Goal: Find specific page/section: Find specific page/section

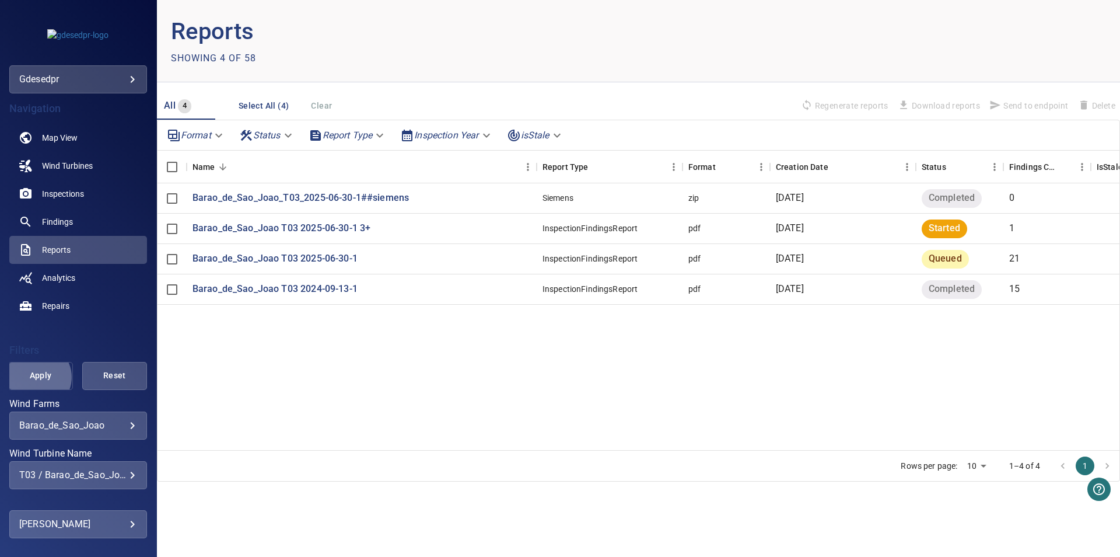
click at [36, 377] on span "Apply" at bounding box center [41, 375] width 36 height 15
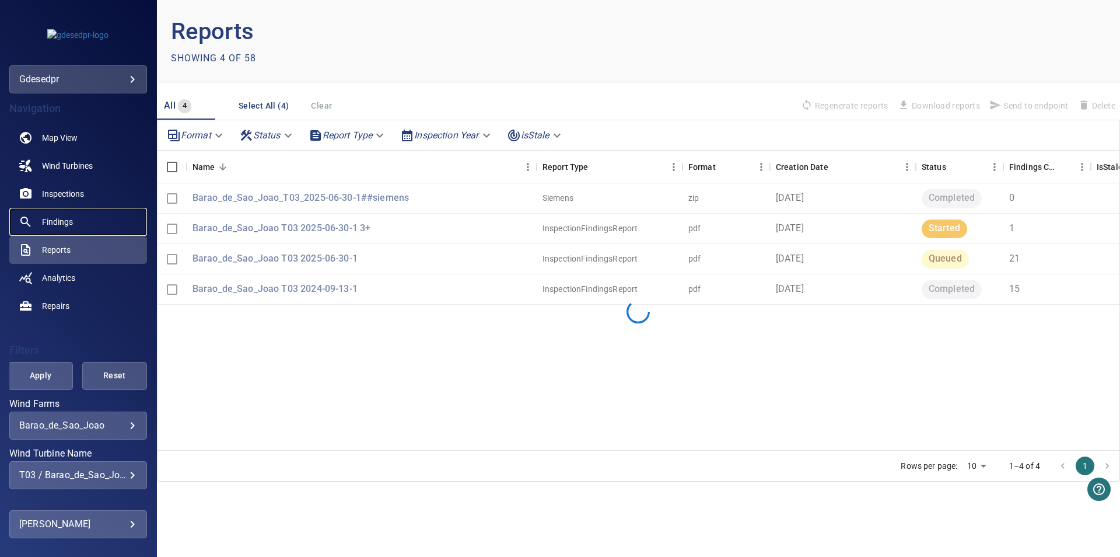
click at [75, 212] on link "Findings" at bounding box center [78, 222] width 138 height 28
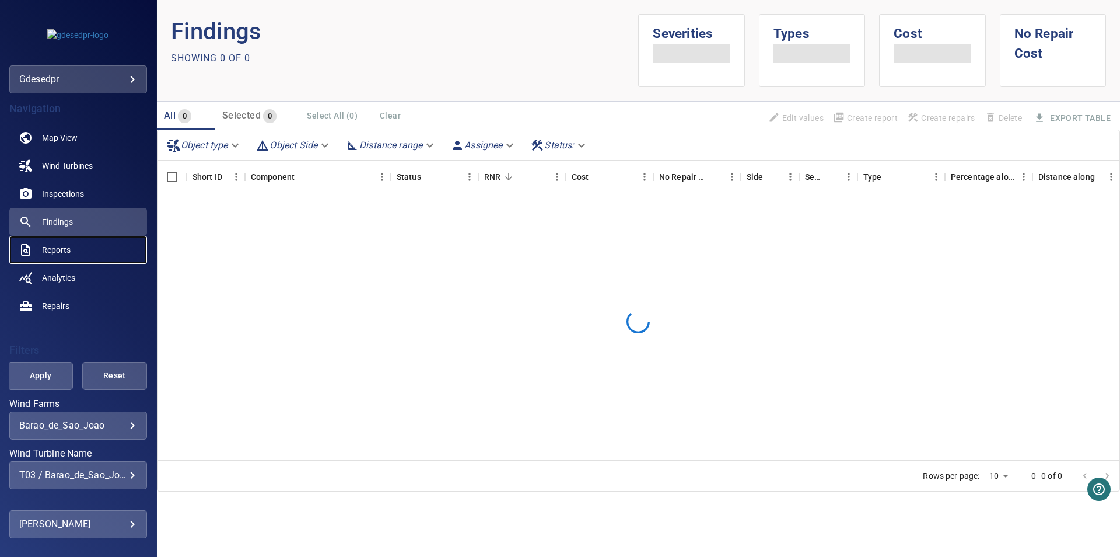
click at [74, 249] on link "Reports" at bounding box center [78, 250] width 138 height 28
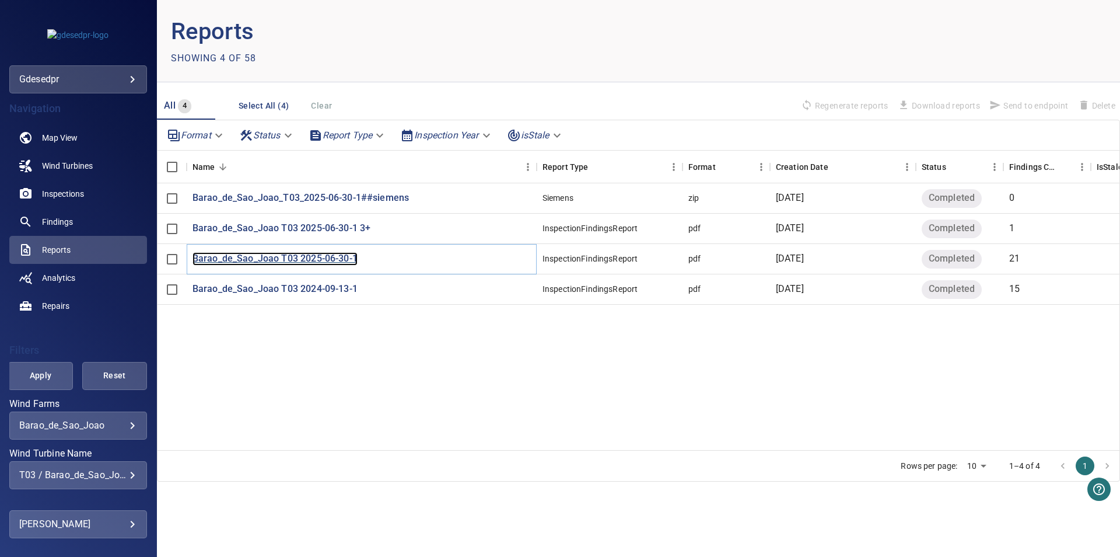
click at [281, 260] on p "Barao_de_Sao_Joao T03 2025-06-30-1" at bounding box center [275, 258] width 165 height 13
